Goal: Information Seeking & Learning: Understand process/instructions

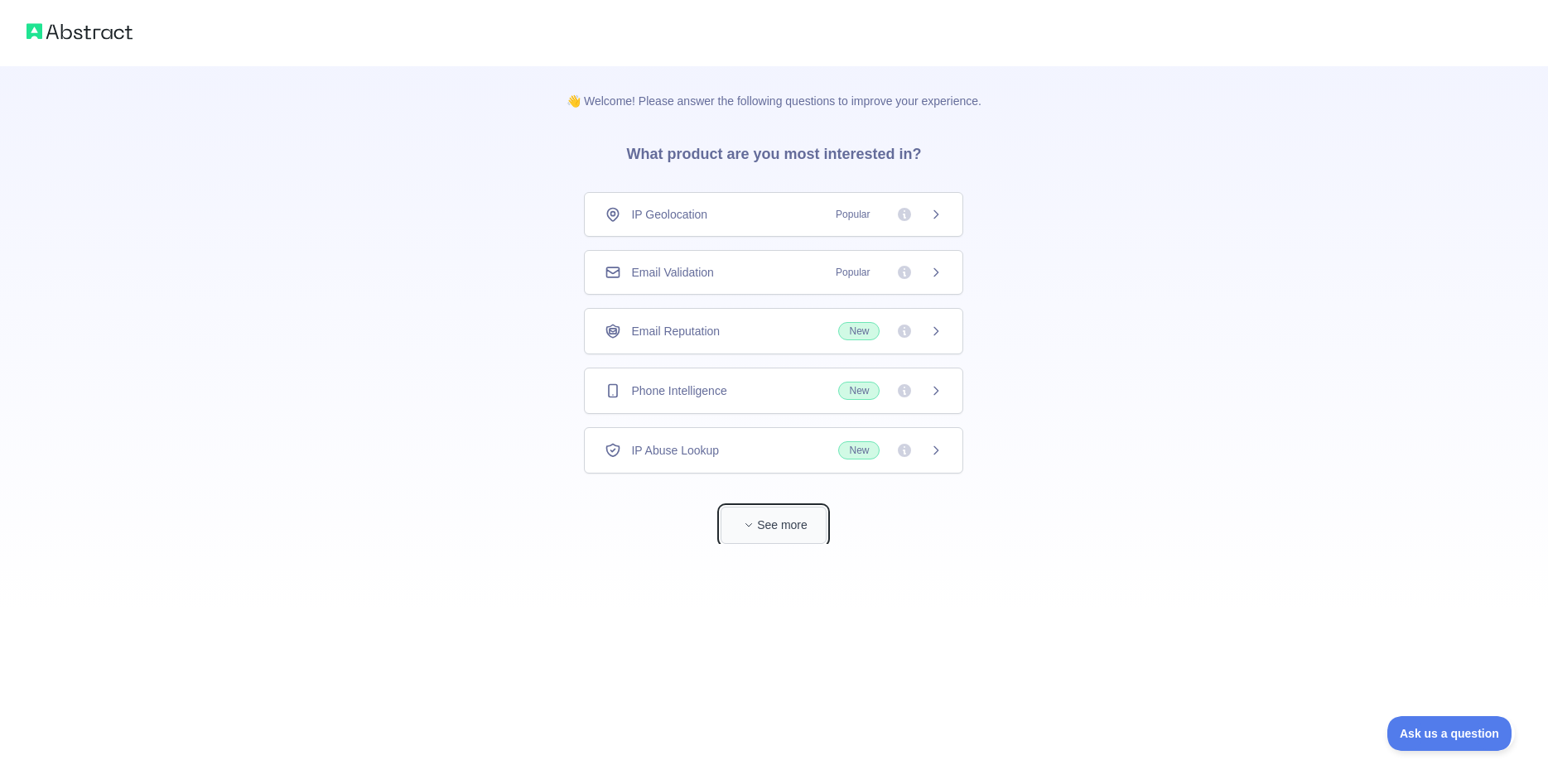
click at [757, 520] on span "button" at bounding box center [748, 524] width 16 height 16
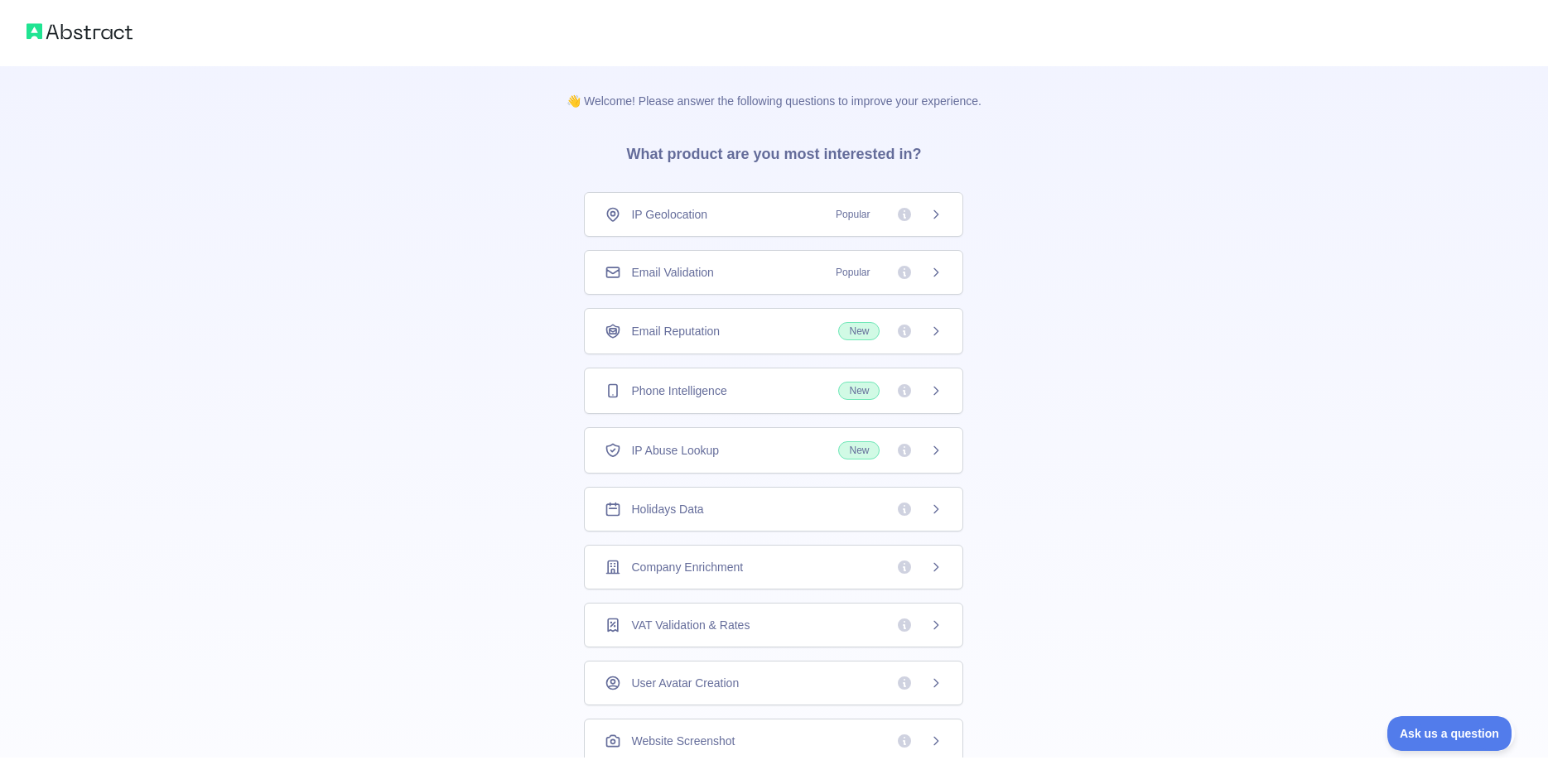
click at [930, 452] on icon at bounding box center [936, 450] width 13 height 13
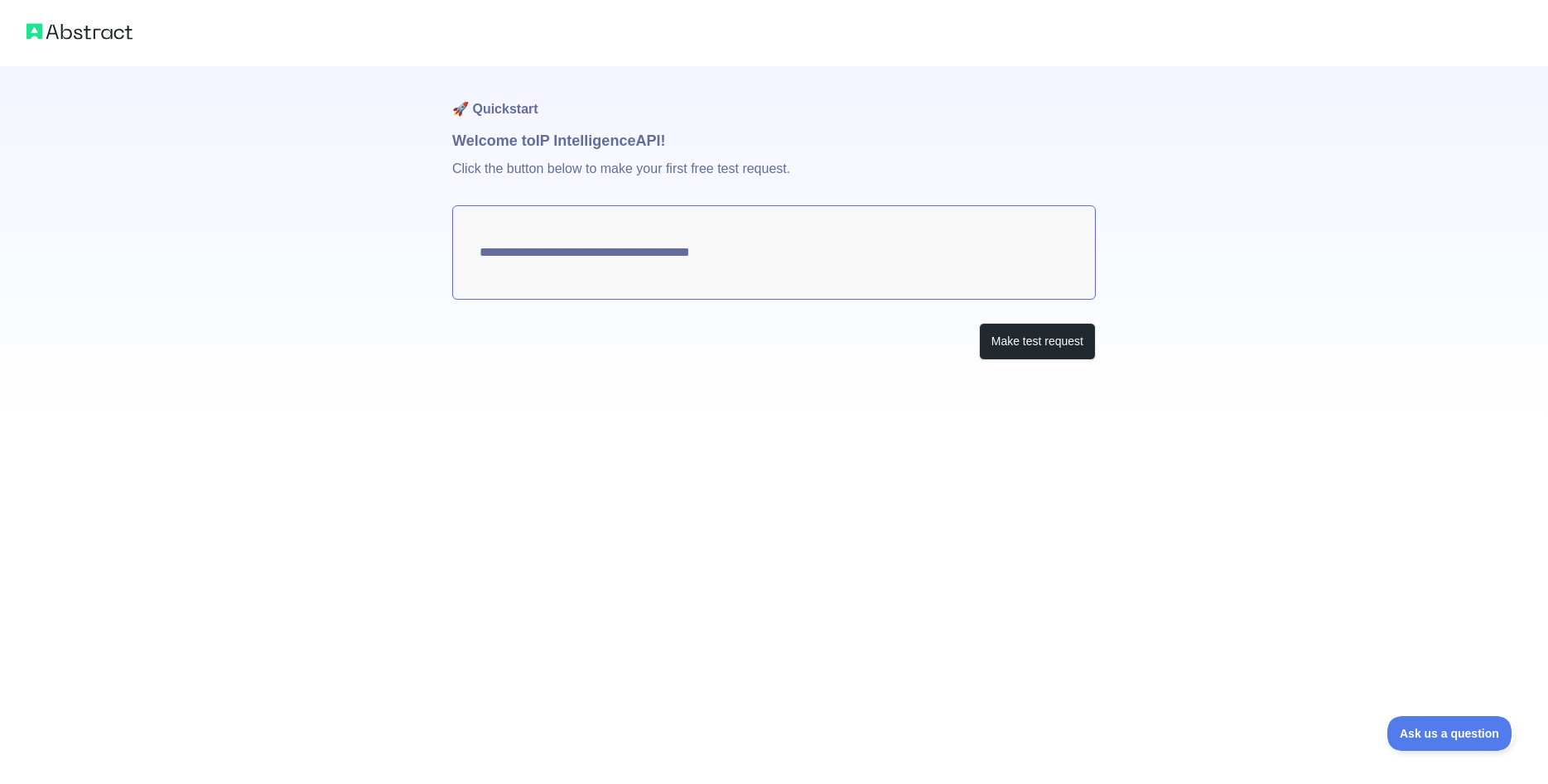
type textarea "**********"
click at [1024, 340] on button "Make test request" at bounding box center [1038, 341] width 117 height 37
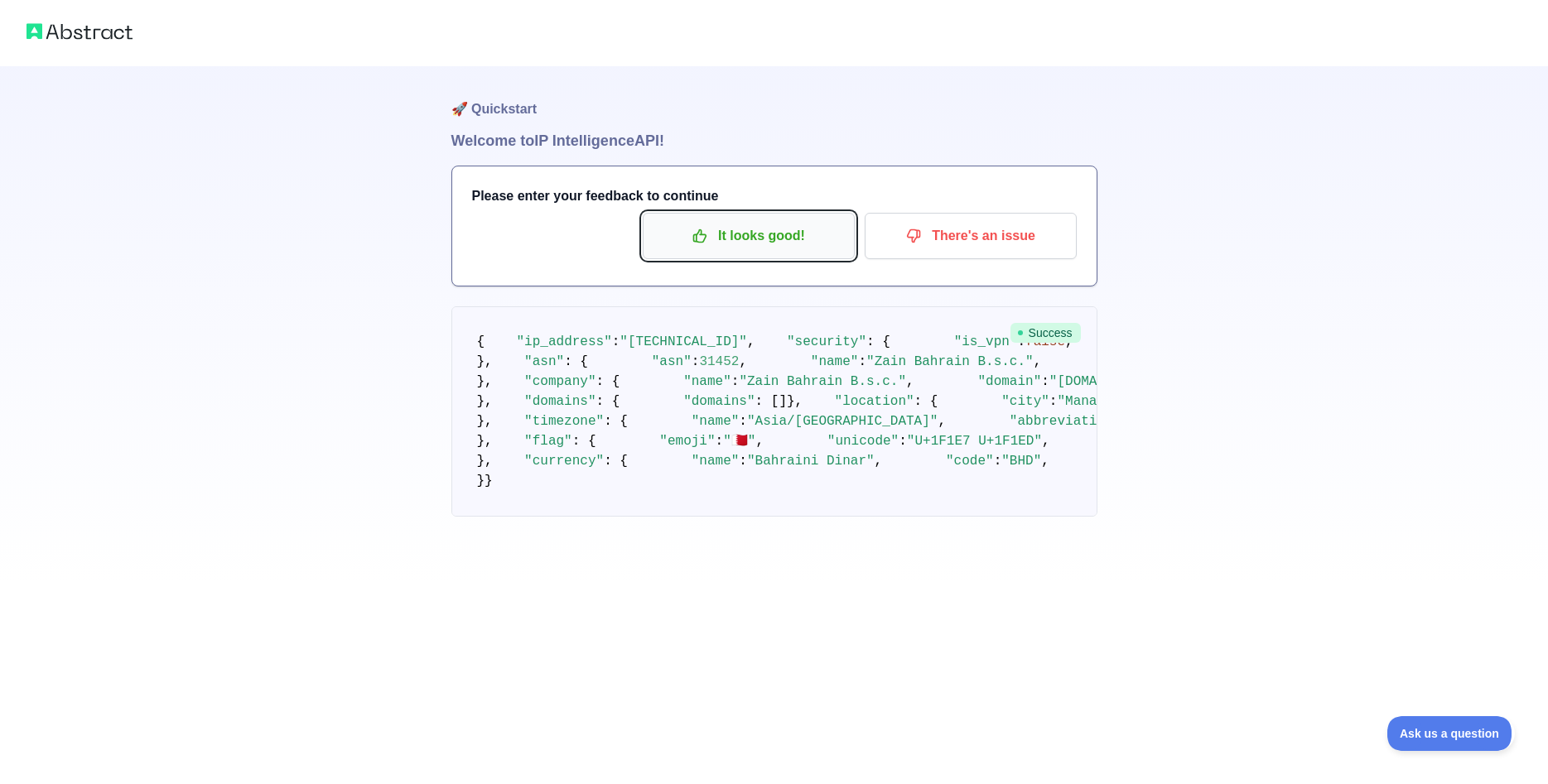
click at [713, 236] on p "It looks good!" at bounding box center [748, 236] width 188 height 29
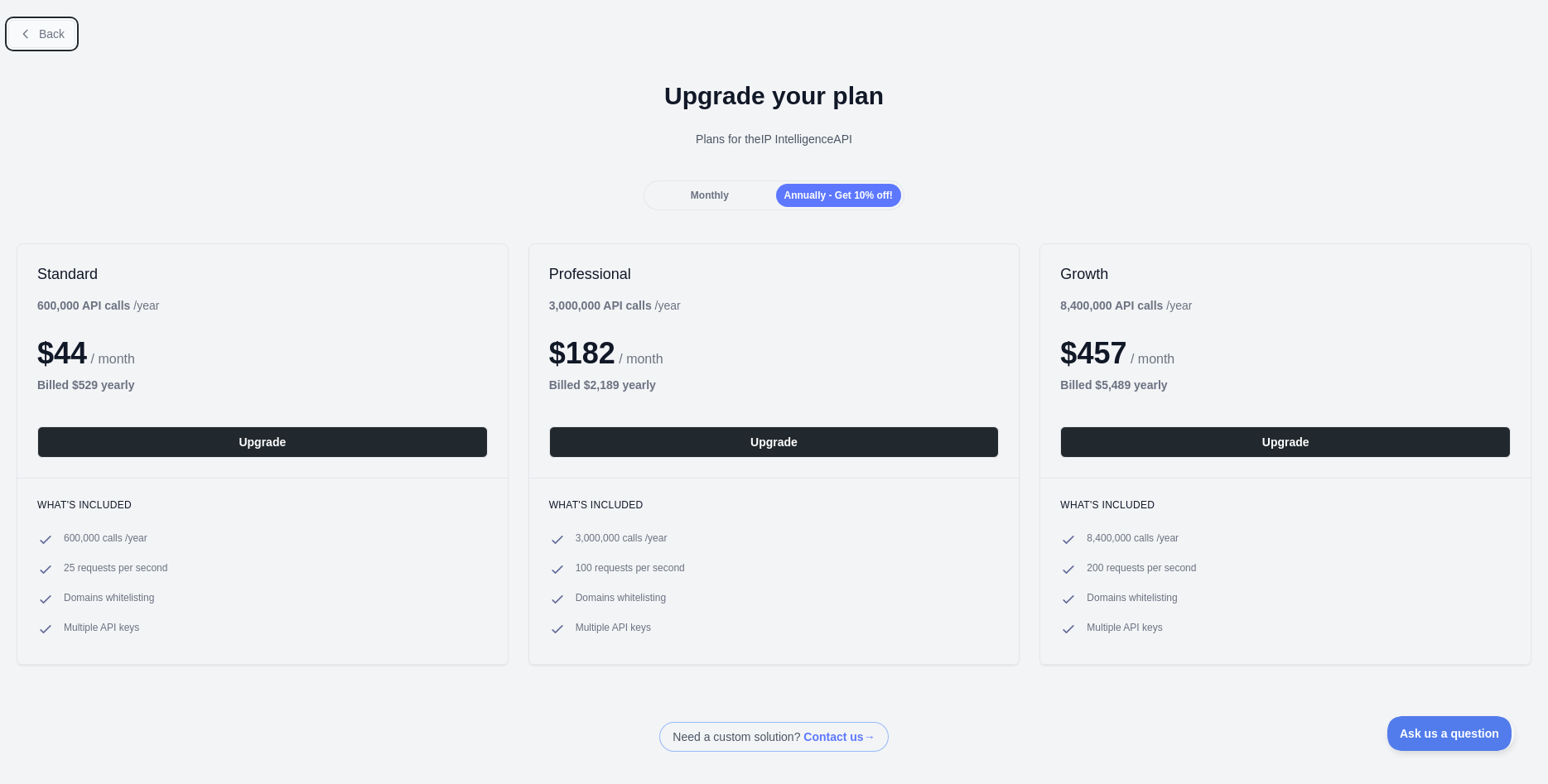
click at [54, 39] on span "Back" at bounding box center [51, 34] width 26 height 13
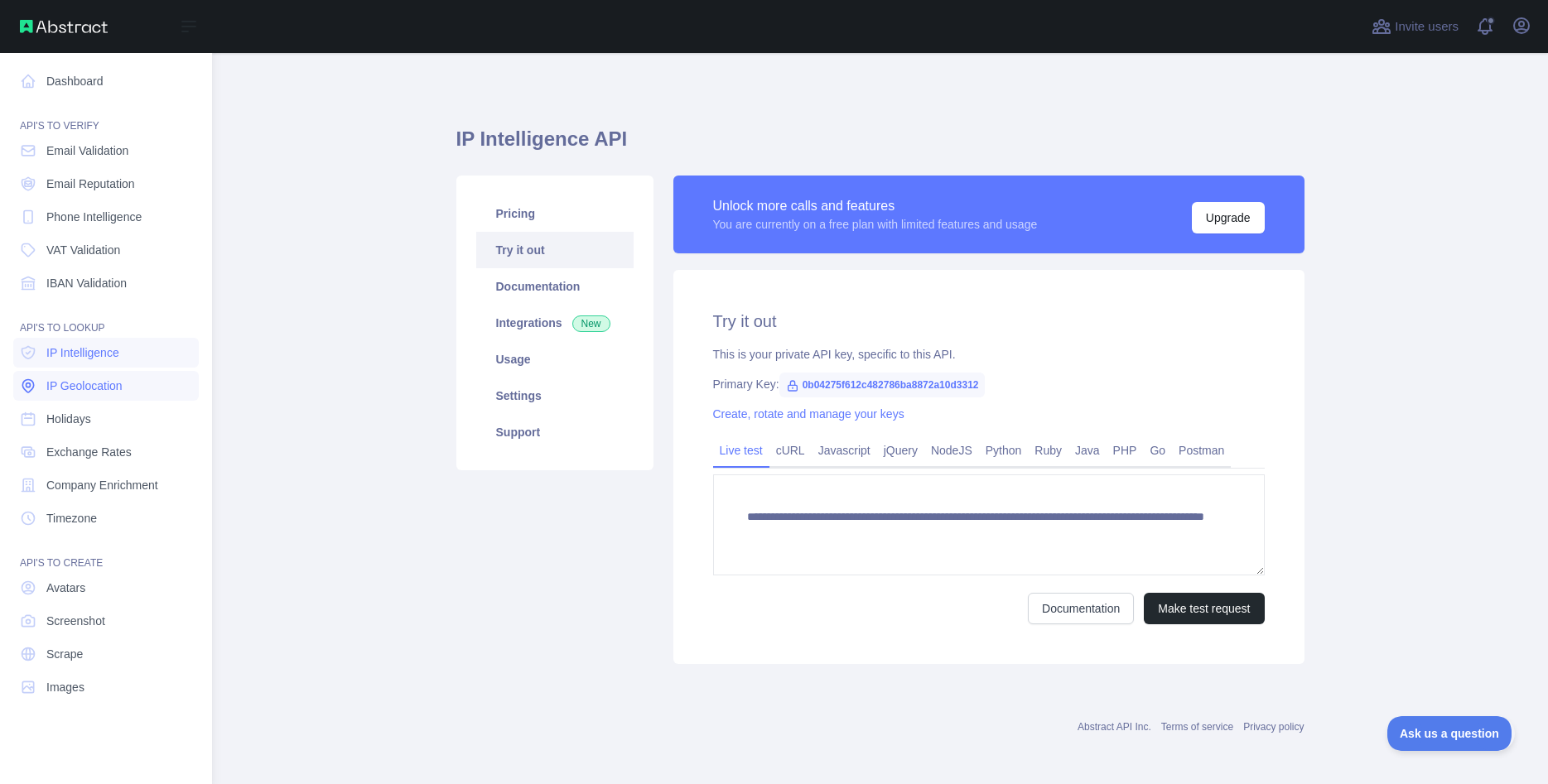
click at [96, 390] on span "IP Geolocation" at bounding box center [85, 385] width 76 height 16
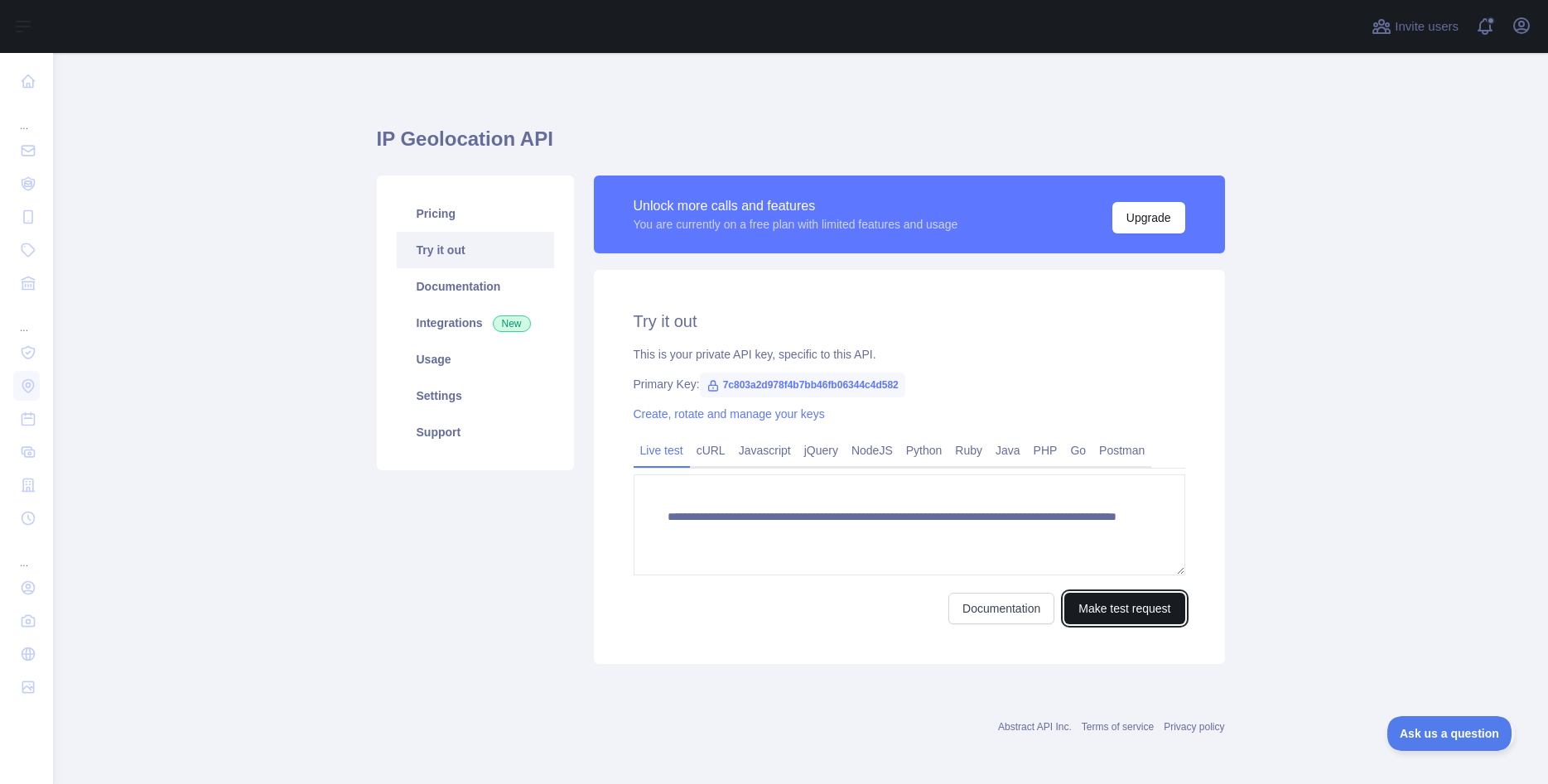
click at [1111, 610] on button "Make test request" at bounding box center [1124, 608] width 120 height 31
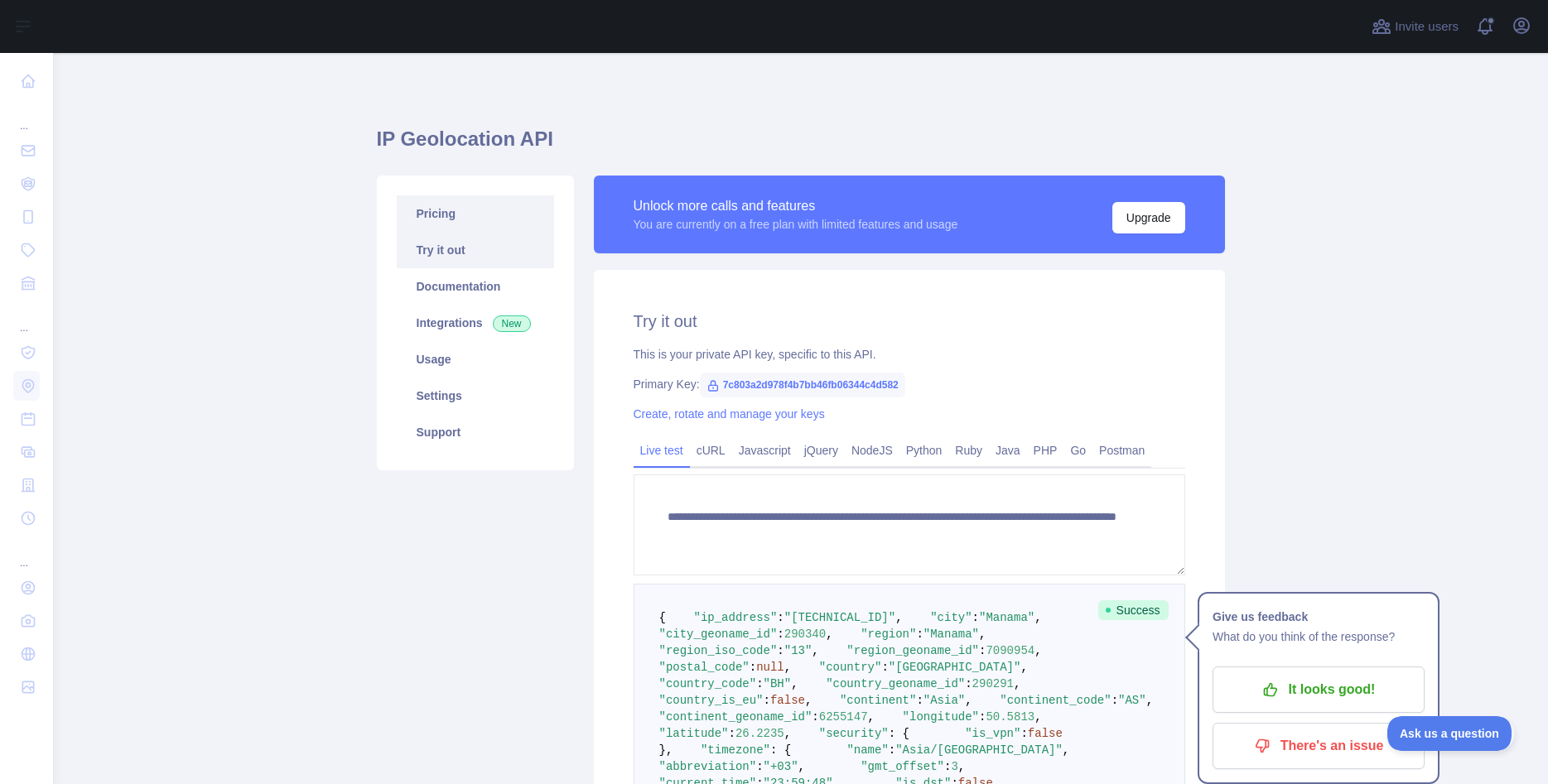
click at [438, 217] on link "Pricing" at bounding box center [475, 213] width 157 height 36
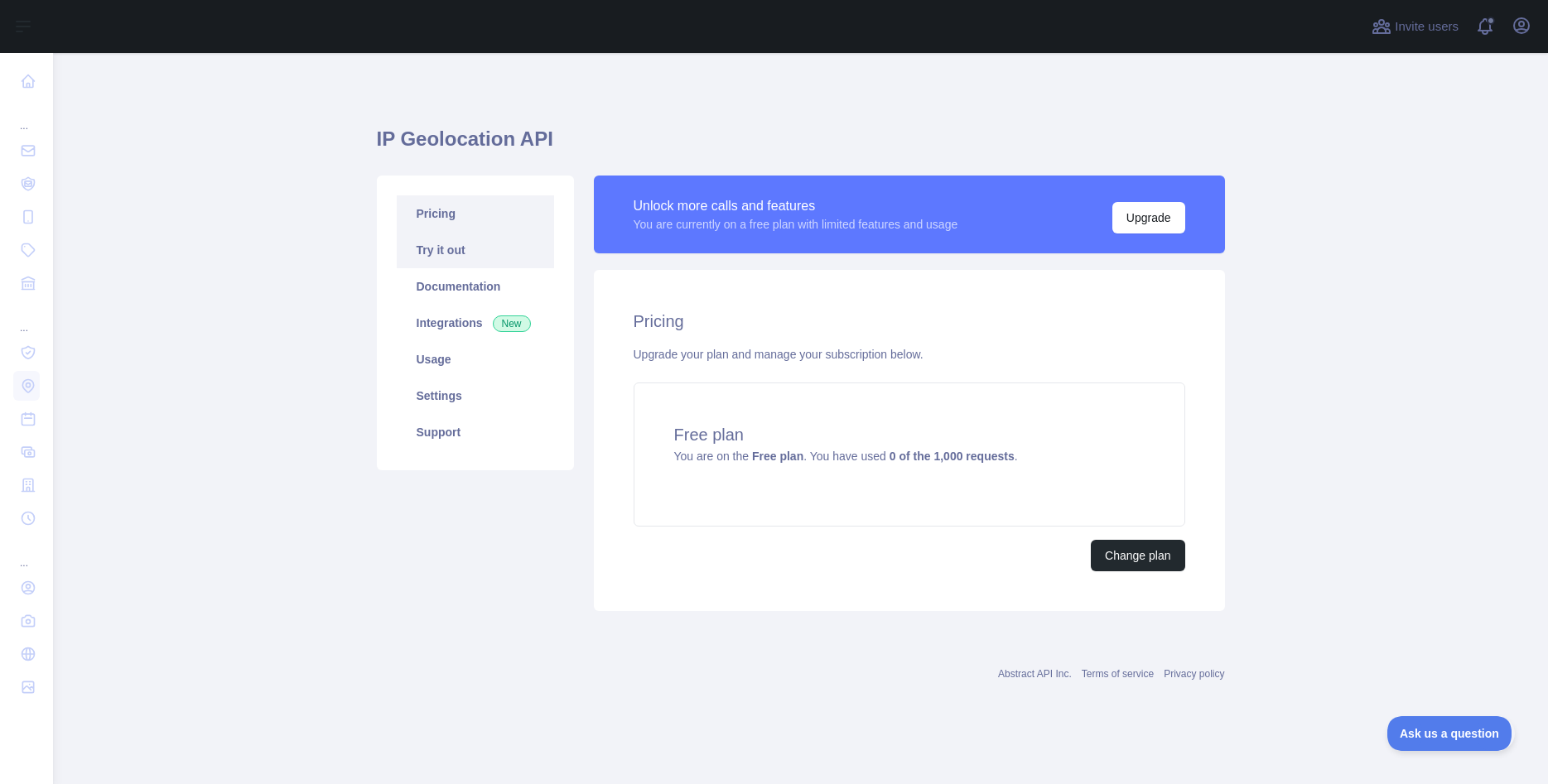
click at [483, 253] on link "Try it out" at bounding box center [475, 250] width 157 height 36
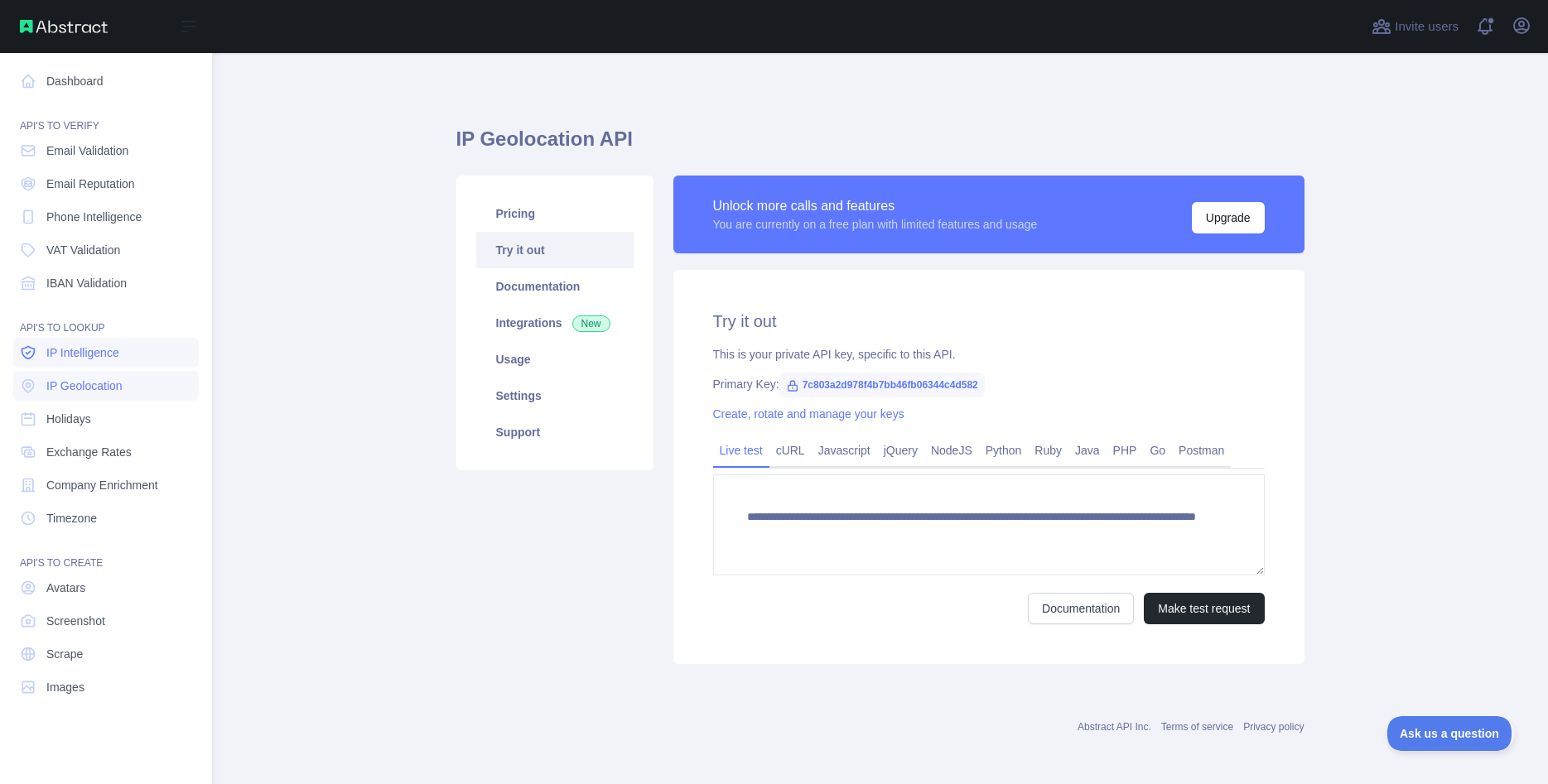
click at [103, 353] on span "IP Intelligence" at bounding box center [83, 352] width 73 height 16
click at [90, 380] on span "IP Geolocation" at bounding box center [85, 385] width 76 height 16
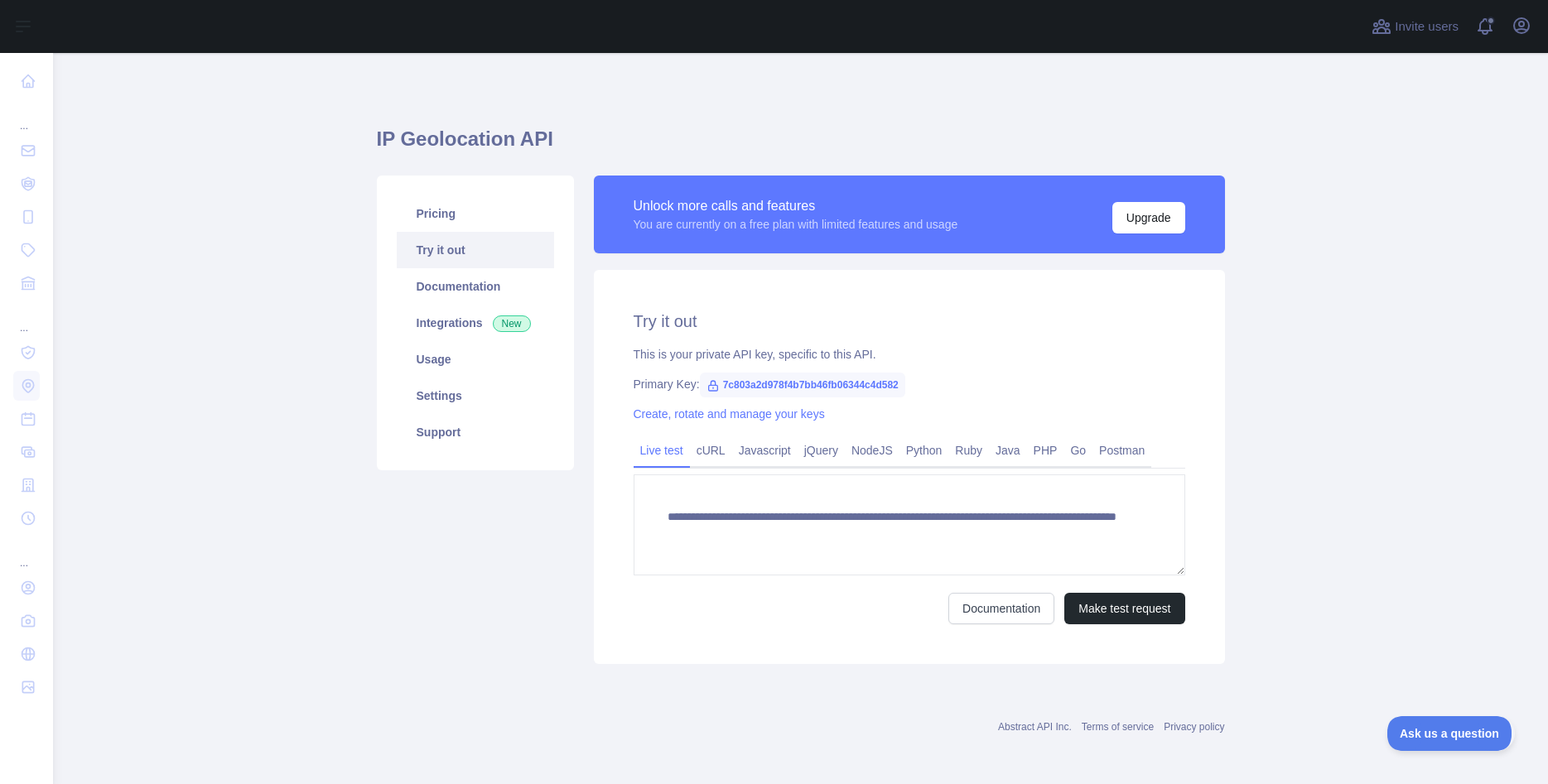
click at [744, 392] on span "7c803a2d978f4b7bb46fb06344c4d582" at bounding box center [803, 385] width 206 height 25
drag, startPoint x: 720, startPoint y: 387, endPoint x: 907, endPoint y: 395, distance: 187.2
click at [907, 395] on div "**********" at bounding box center [909, 467] width 631 height 394
copy span "7c803a2d978f4b7bb46fb06344c4d582"
click at [1031, 451] on link "PHP" at bounding box center [1045, 450] width 37 height 27
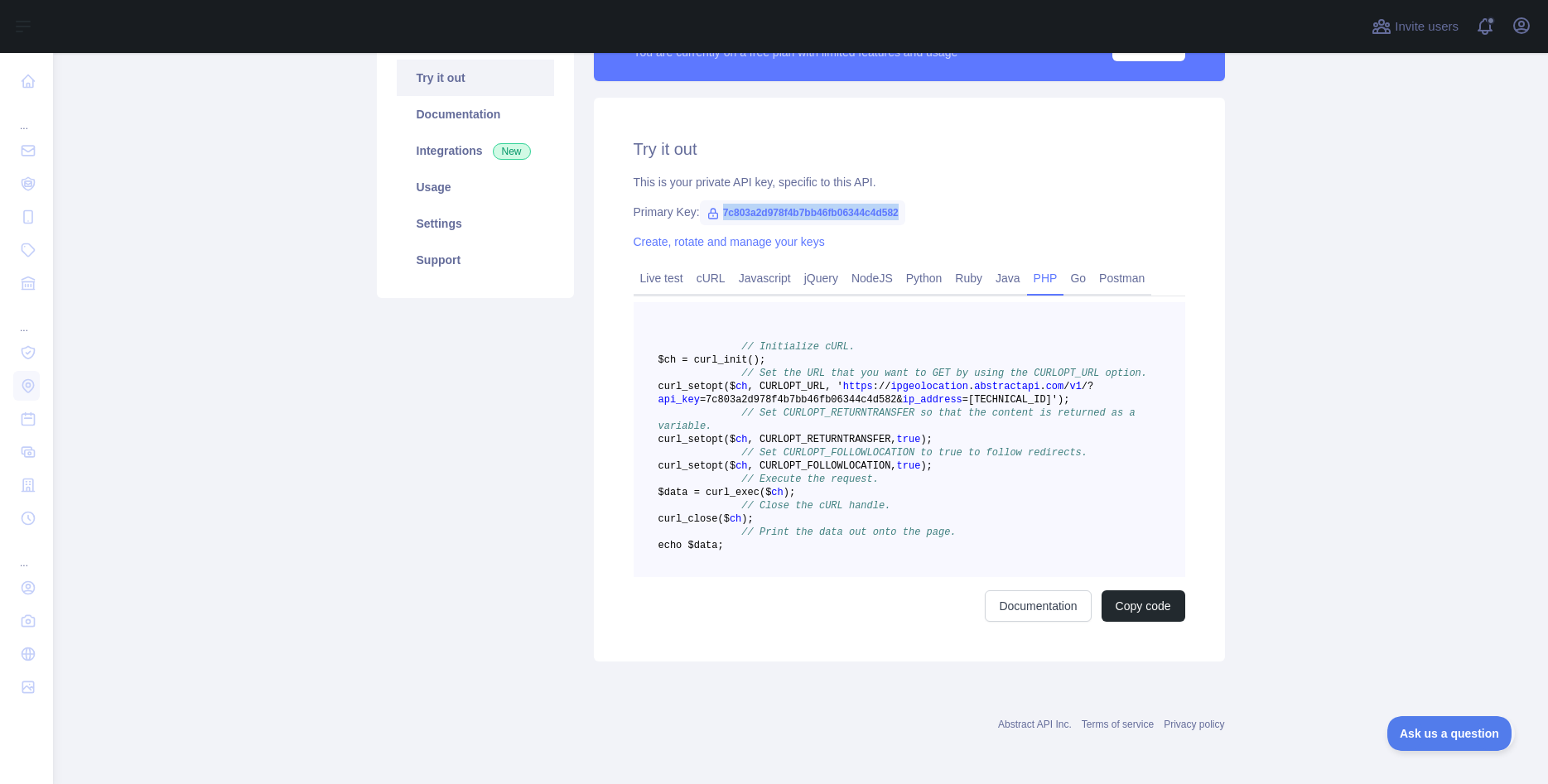
scroll to position [148, 0]
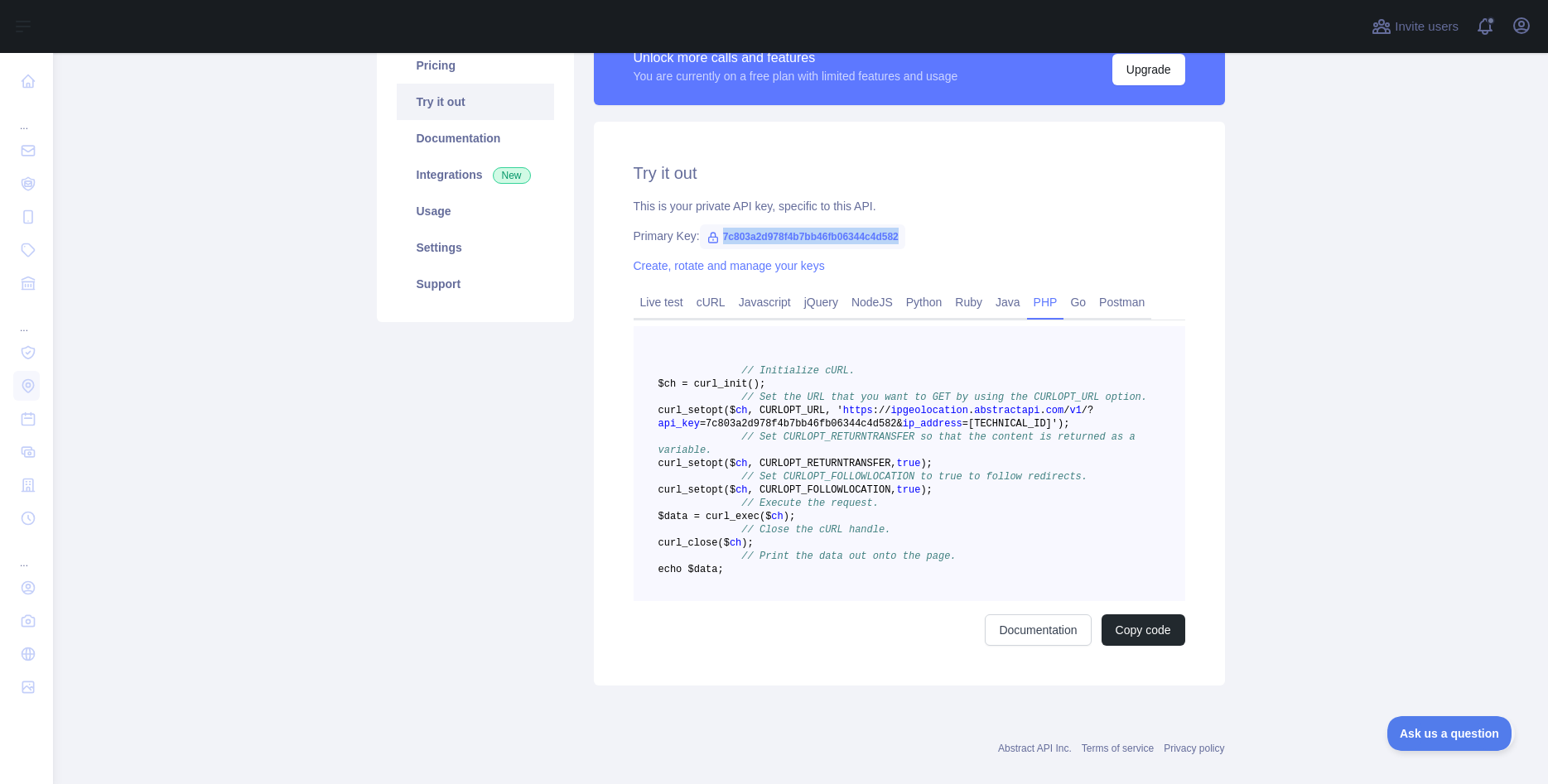
copy span "7c803a2d978f4b7bb46fb06344c4d582"
